Goal: Information Seeking & Learning: Find specific page/section

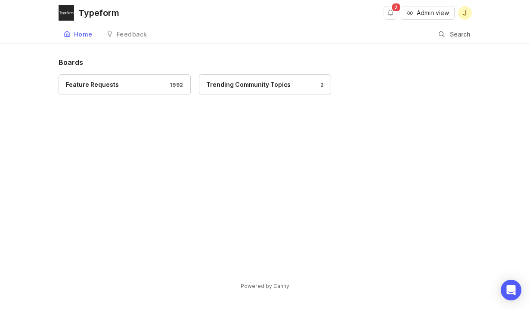
click at [441, 37] on div at bounding box center [441, 34] width 6 height 7
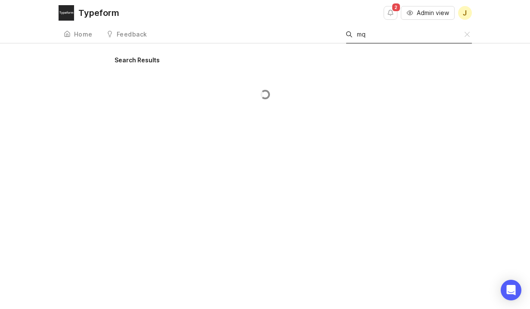
type input "m"
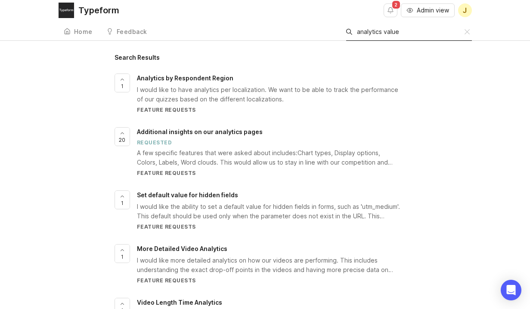
scroll to position [3, 0]
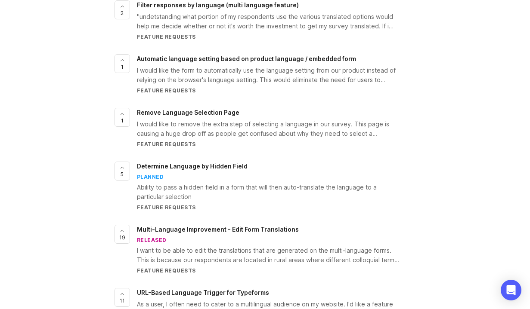
scroll to position [352, 0]
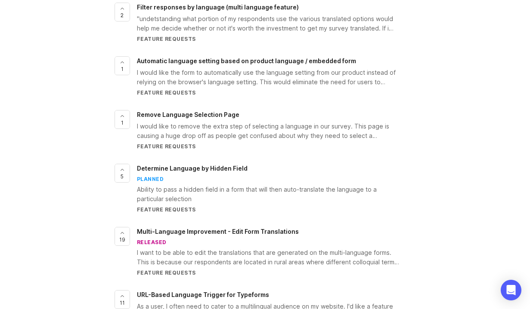
type input "default language"
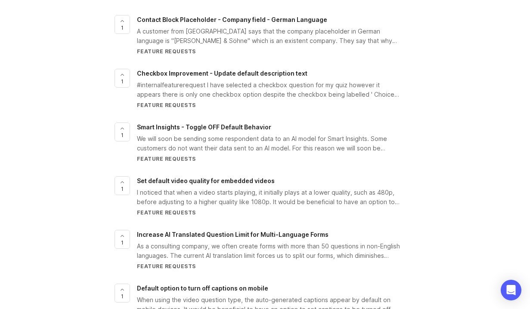
scroll to position [2161, 0]
